Goal: Find specific page/section: Find specific page/section

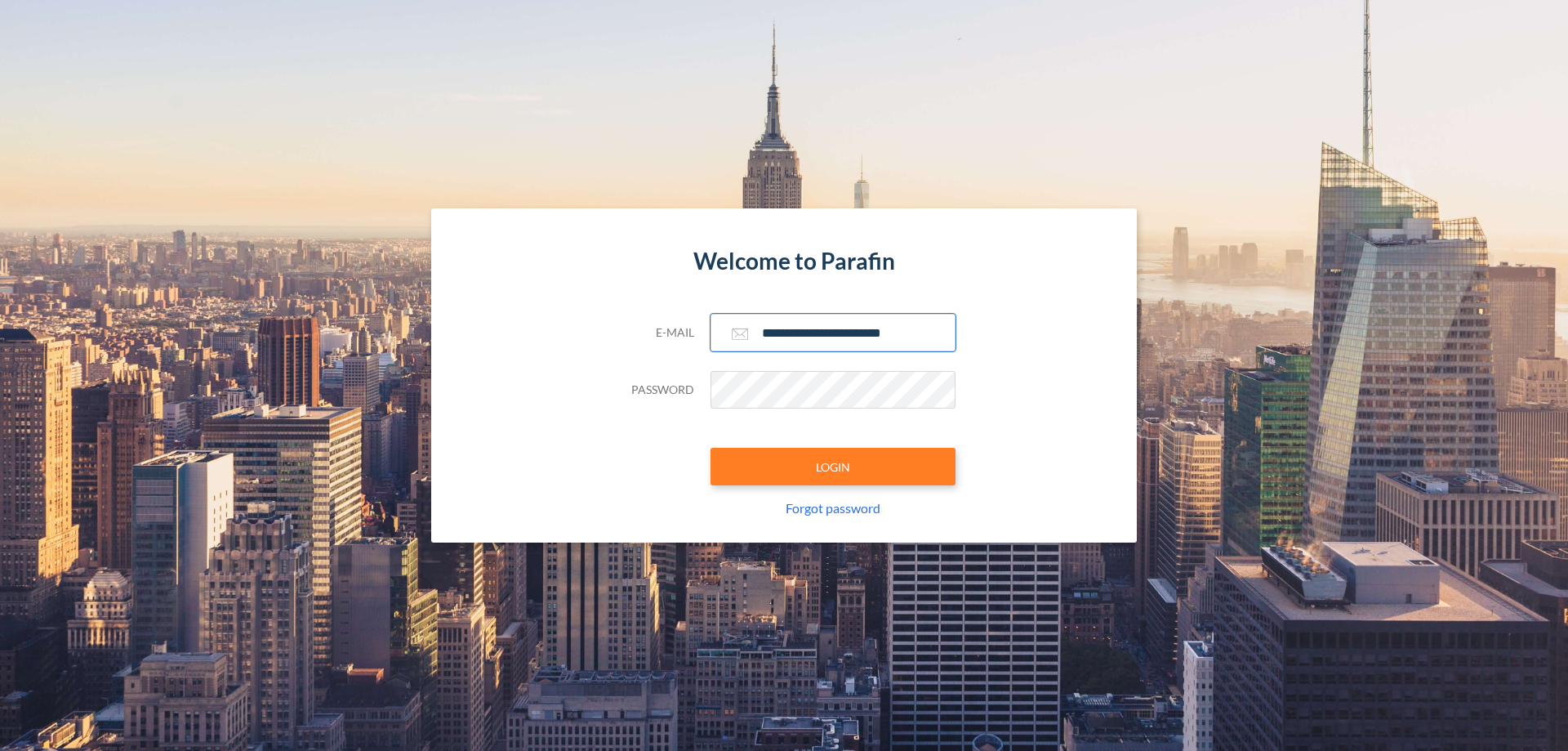
type input "**********"
click at [833, 466] on button "LOGIN" at bounding box center [833, 466] width 245 height 37
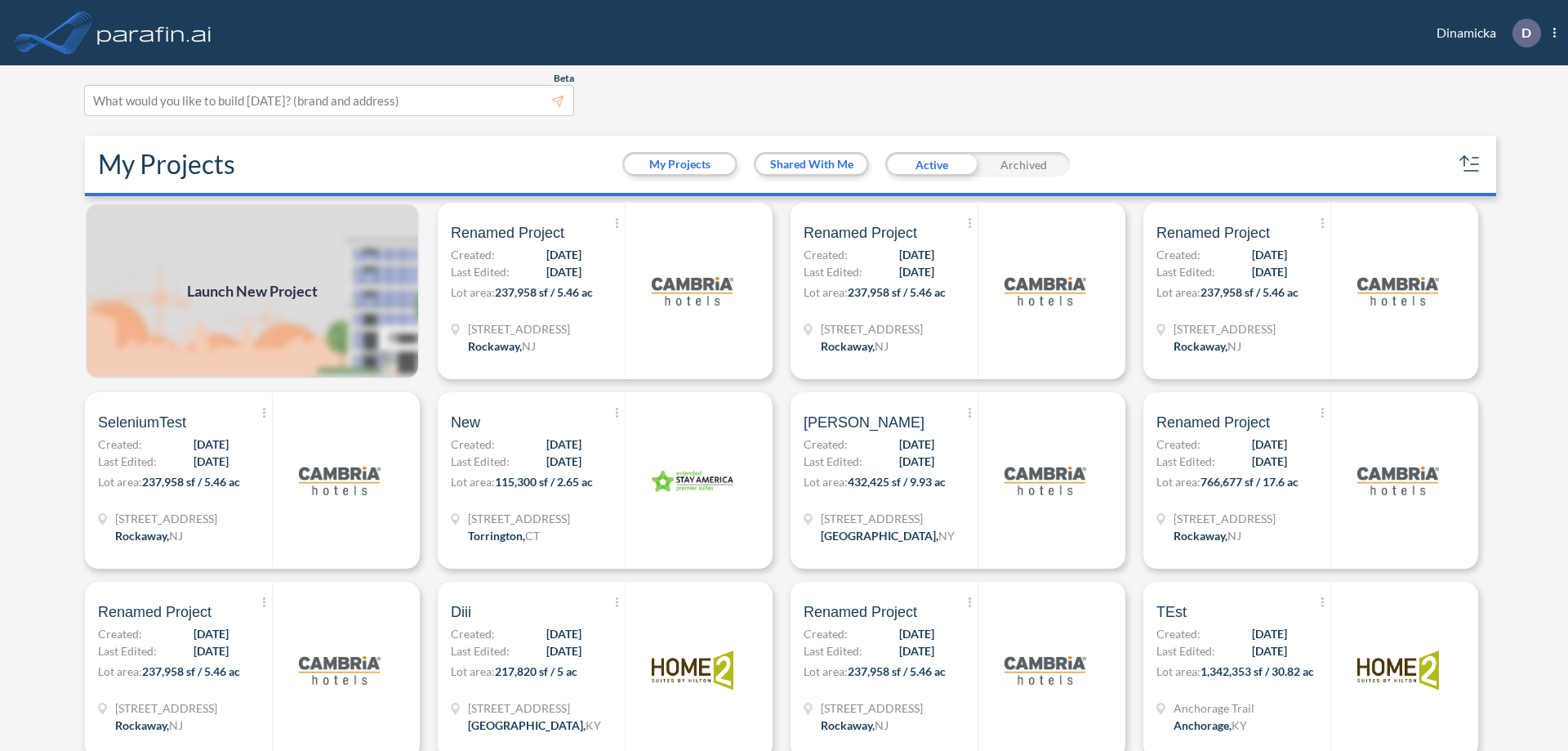
scroll to position [4, 0]
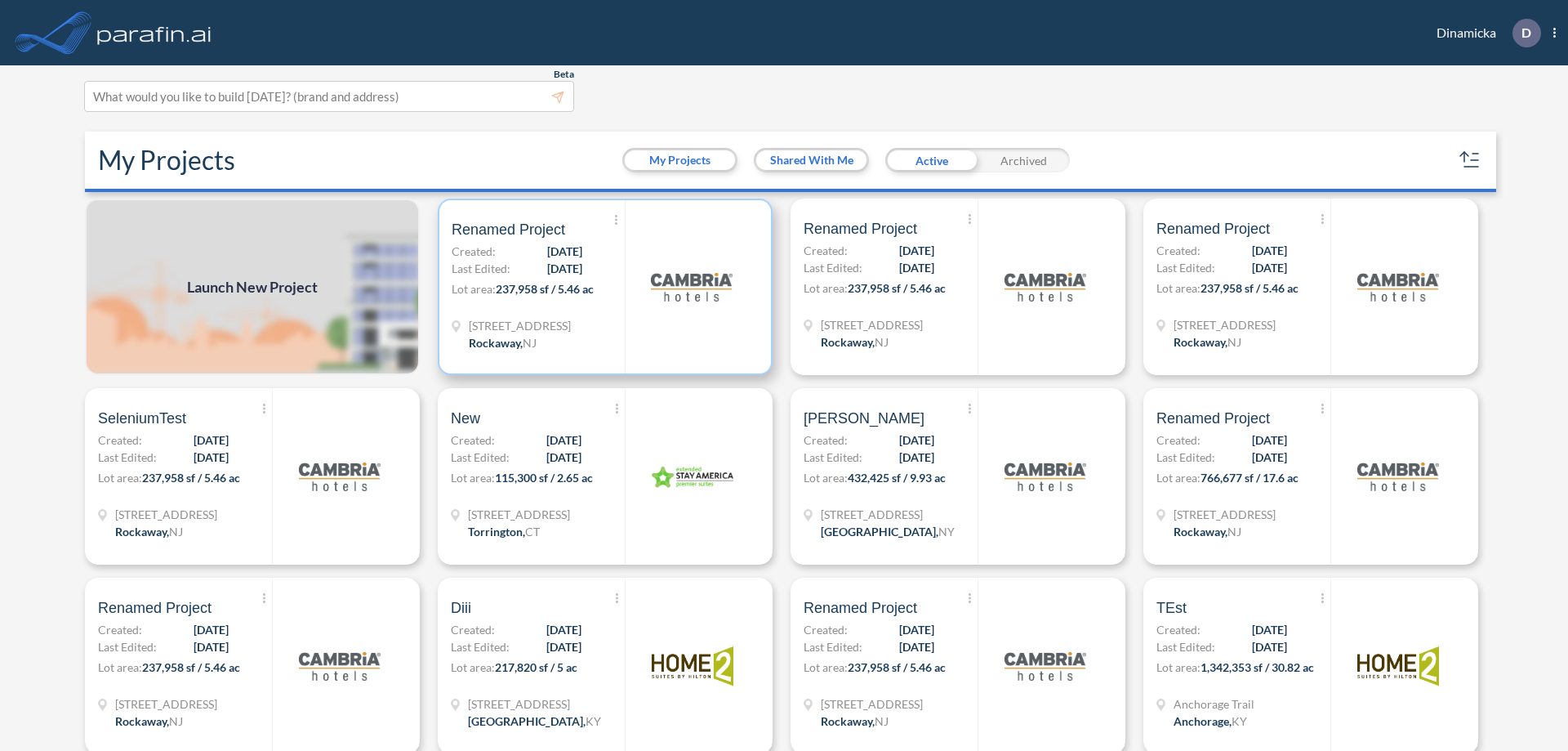
click at [602, 287] on p "Lot area: 237,958 sf / 5.46 ac" at bounding box center [538, 291] width 173 height 24
